Goal: Task Accomplishment & Management: Use online tool/utility

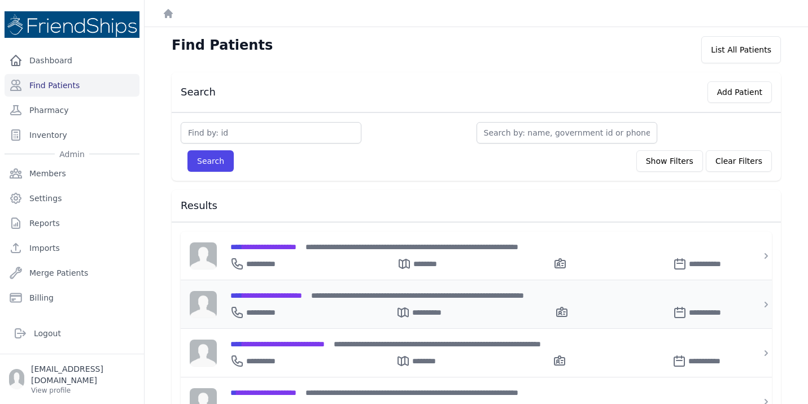
click at [278, 303] on div "**********" at bounding box center [483, 310] width 506 height 18
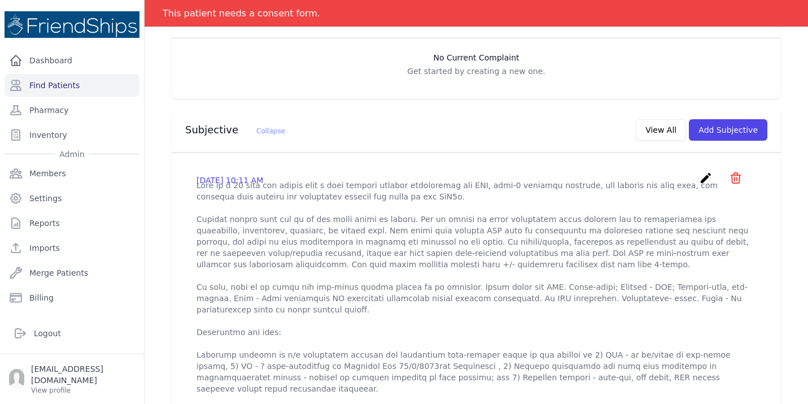
scroll to position [271, 0]
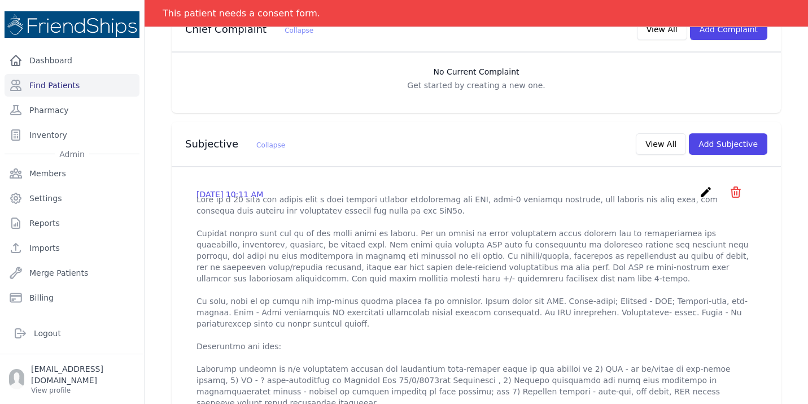
click at [705, 185] on icon "create" at bounding box center [706, 192] width 14 height 14
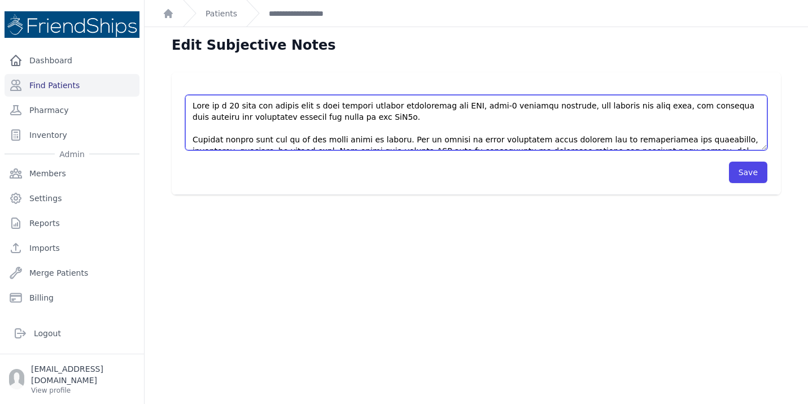
click at [735, 142] on textarea at bounding box center [476, 122] width 582 height 55
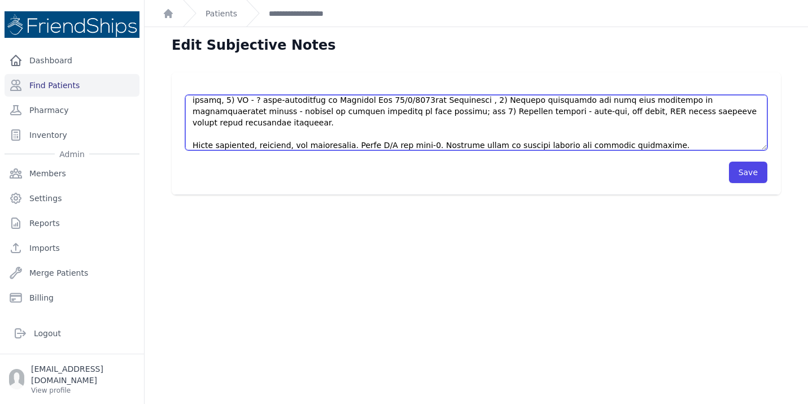
scroll to position [198, 0]
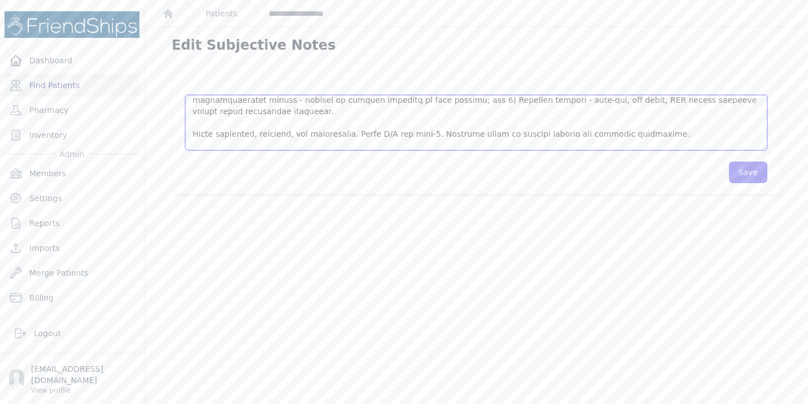
click at [270, 148] on textarea at bounding box center [476, 122] width 582 height 55
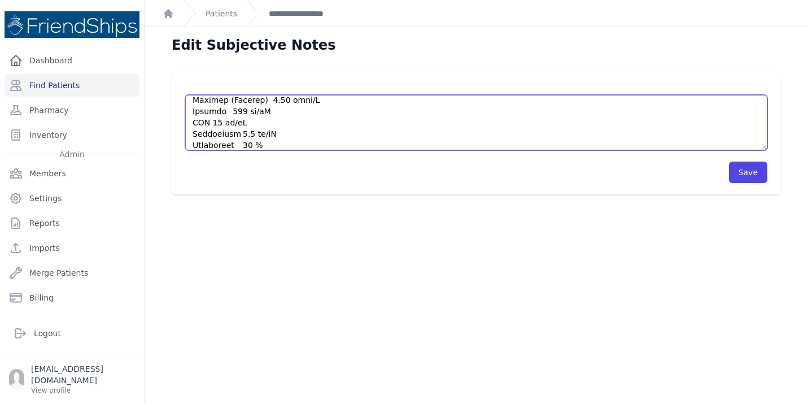
scroll to position [361, 0]
click at [403, 135] on textarea at bounding box center [476, 122] width 582 height 55
type textarea "This is a 67 year old female with a past medical history significant for HTN, t…"
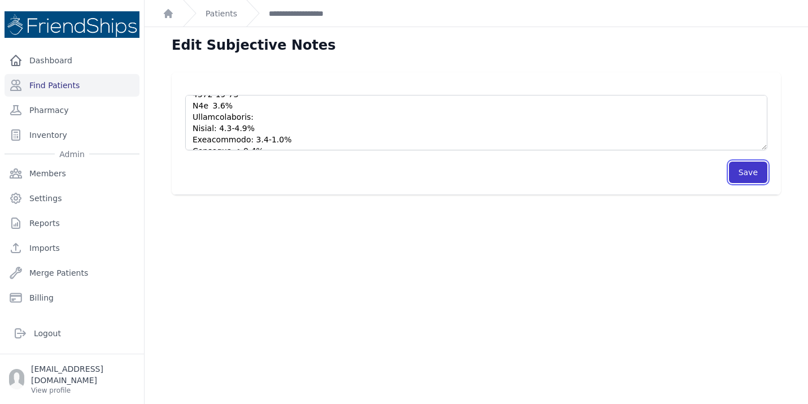
click at [745, 172] on button "Save" at bounding box center [748, 172] width 38 height 21
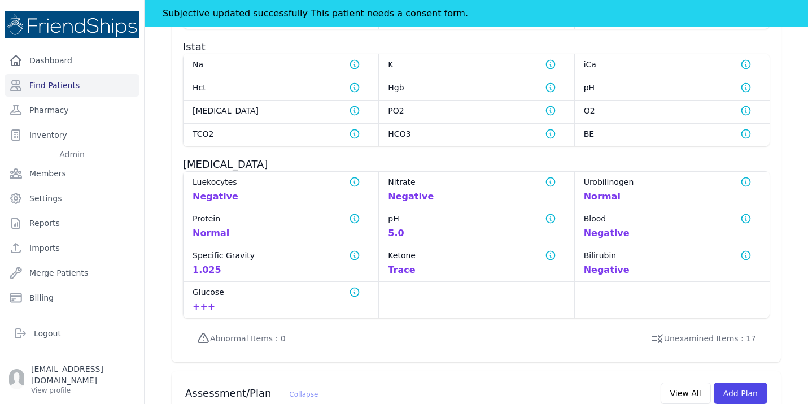
scroll to position [1288, 0]
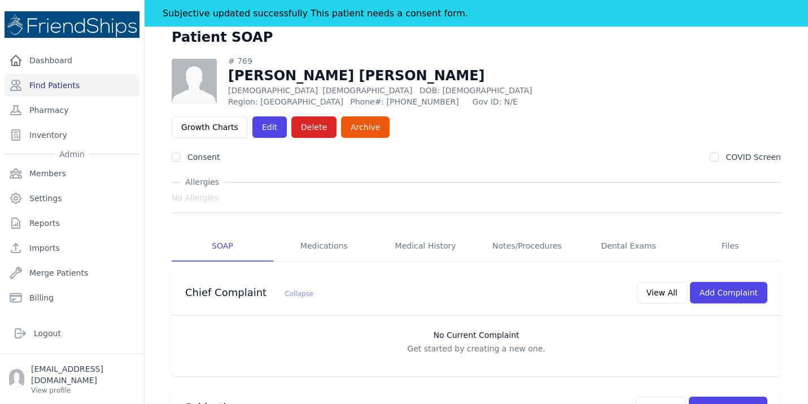
scroll to position [0, 0]
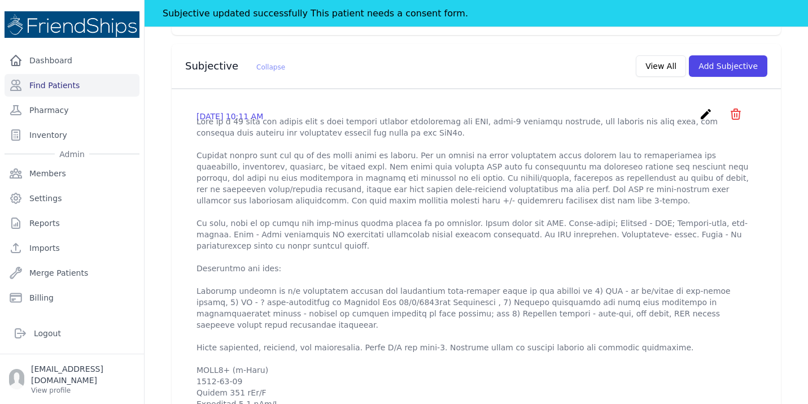
scroll to position [407, 0]
